Goal: Task Accomplishment & Management: Use online tool/utility

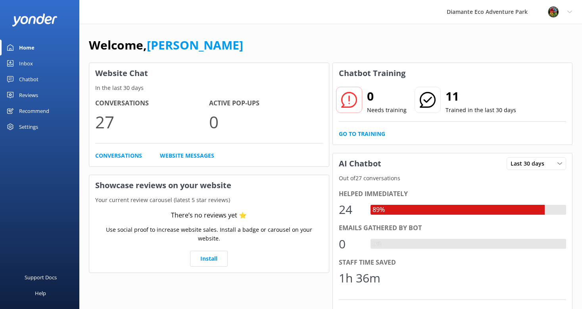
click at [43, 62] on link "Inbox" at bounding box center [39, 64] width 79 height 16
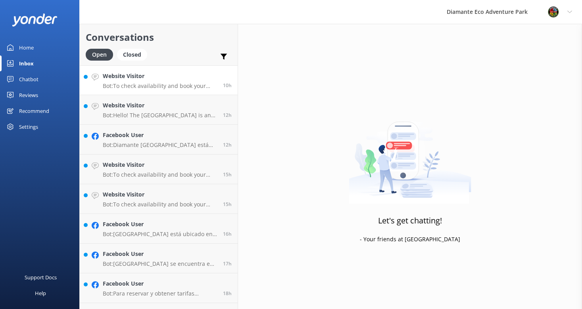
click at [158, 84] on p "Bot: To check availability and book your adventure at [GEOGRAPHIC_DATA], please…" at bounding box center [160, 86] width 114 height 7
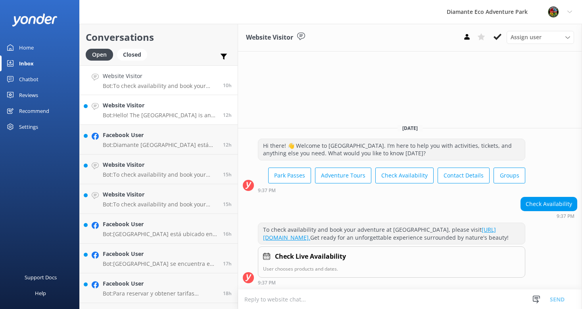
click at [163, 107] on h4 "Website Visitor" at bounding box center [160, 105] width 114 height 9
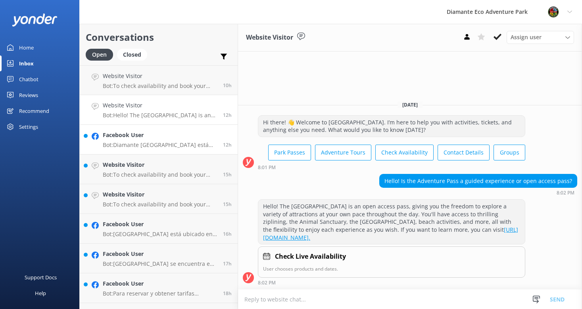
click at [159, 143] on p "Bot: Diamante [GEOGRAPHIC_DATA] está abierto al público los siete [PERSON_NAME]…" at bounding box center [160, 145] width 114 height 7
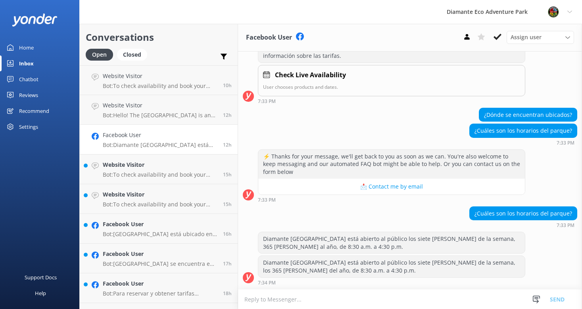
scroll to position [431, 0]
click at [130, 174] on p "Bot: To check availability and book your adventure at [GEOGRAPHIC_DATA], please…" at bounding box center [160, 174] width 114 height 7
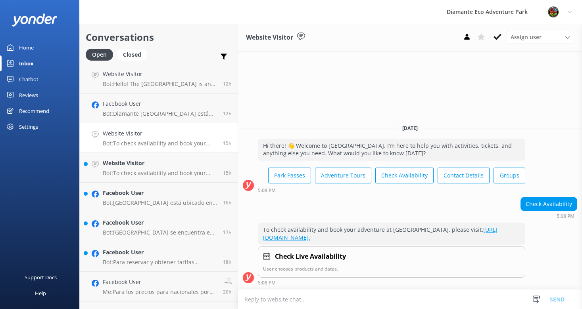
scroll to position [37, 0]
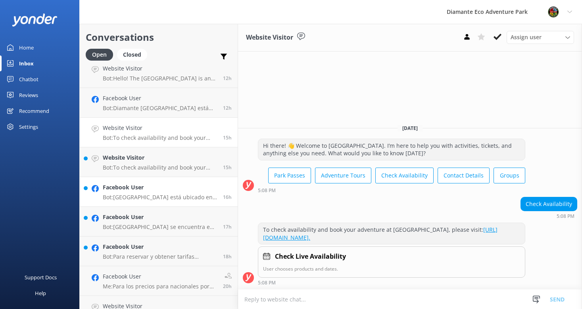
click at [128, 202] on link "Facebook User Bot: [GEOGRAPHIC_DATA] está ubicado en RIU Hotel [STREET_ADDRESS]…" at bounding box center [159, 192] width 158 height 30
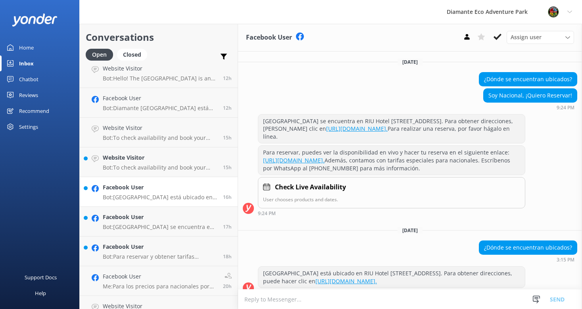
scroll to position [41, 0]
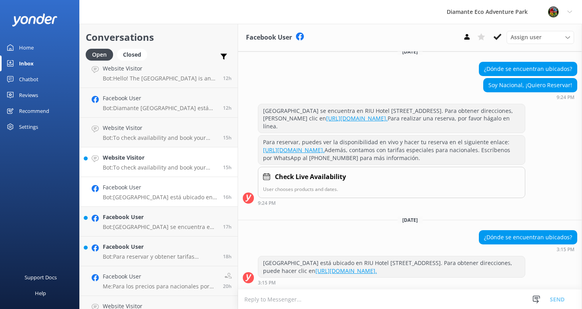
click at [121, 161] on h4 "Website Visitor" at bounding box center [160, 158] width 114 height 9
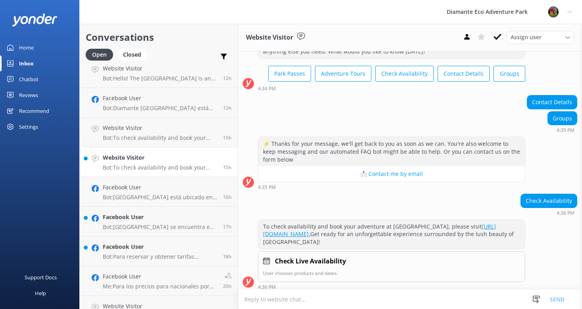
scroll to position [40, 0]
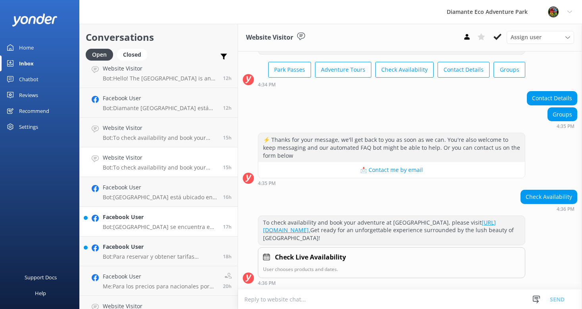
click at [140, 227] on p "Bot: [GEOGRAPHIC_DATA] se encuentra en RIU Hotel [STREET_ADDRESS]. Para obtener…" at bounding box center [160, 227] width 114 height 7
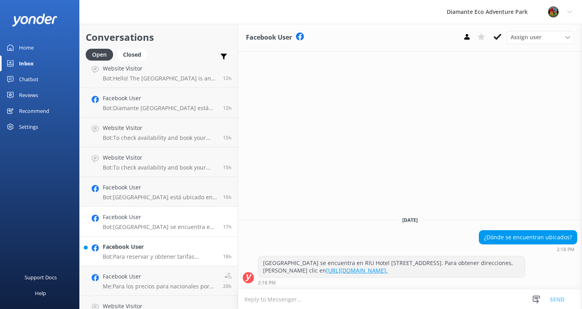
click at [134, 256] on p "Bot: Para reservar y obtener tarifas especiales para nacionales, escríbenos por…" at bounding box center [160, 256] width 114 height 7
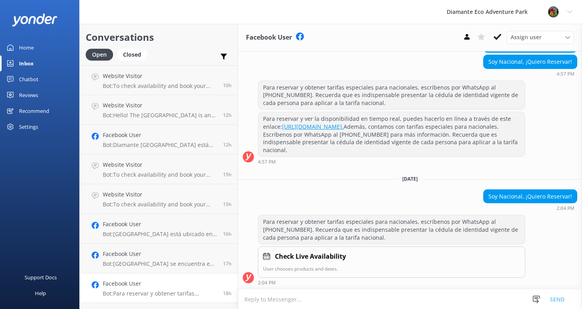
click at [36, 46] on link "Home" at bounding box center [39, 48] width 79 height 16
